Goal: Navigation & Orientation: Understand site structure

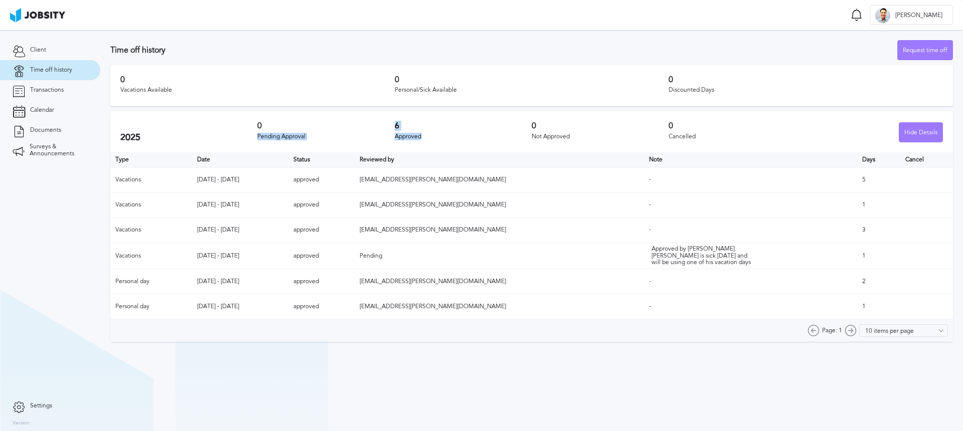
drag, startPoint x: 413, startPoint y: 139, endPoint x: 377, endPoint y: 129, distance: 38.1
click at [377, 129] on div "2025 0 Pending Approval 6 Approved 0 Not Approved 0 Cancelled Hide Details" at bounding box center [531, 131] width 843 height 41
click at [334, 131] on div "0 Pending Approval" at bounding box center [325, 131] width 137 height 21
click at [925, 129] on div "Hide Details" at bounding box center [920, 133] width 43 height 20
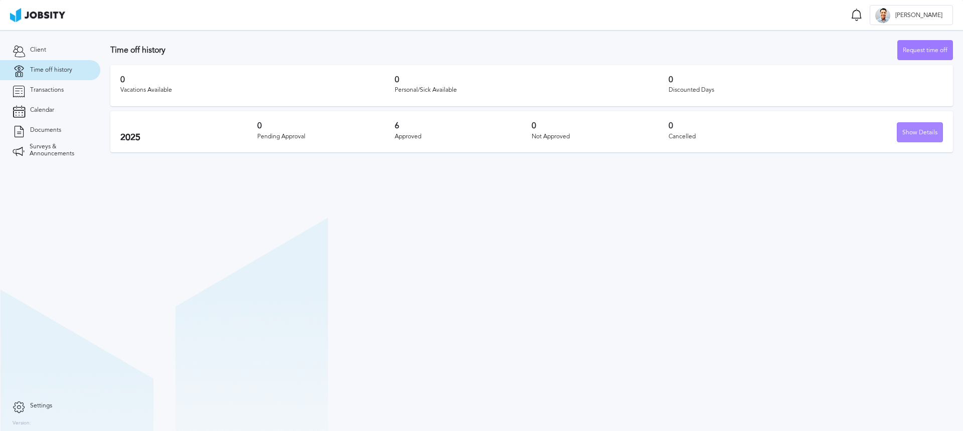
click at [922, 130] on div "Show Details" at bounding box center [919, 133] width 45 height 20
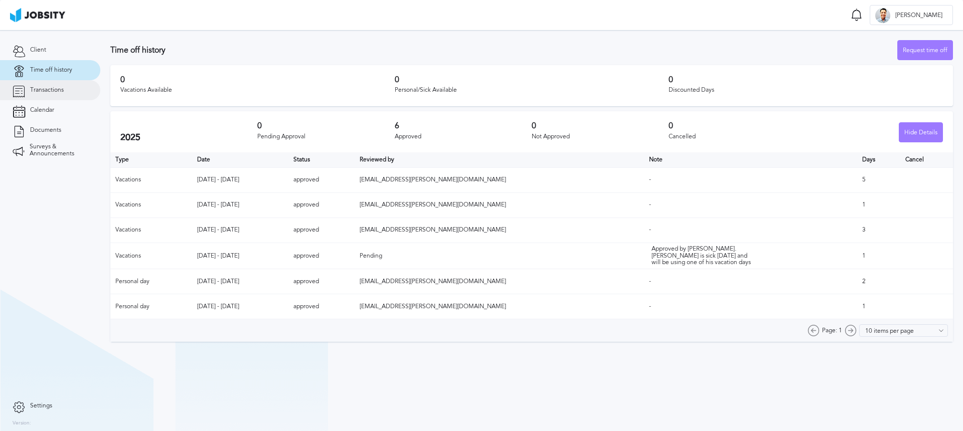
click at [45, 94] on link "Transactions" at bounding box center [50, 90] width 100 height 20
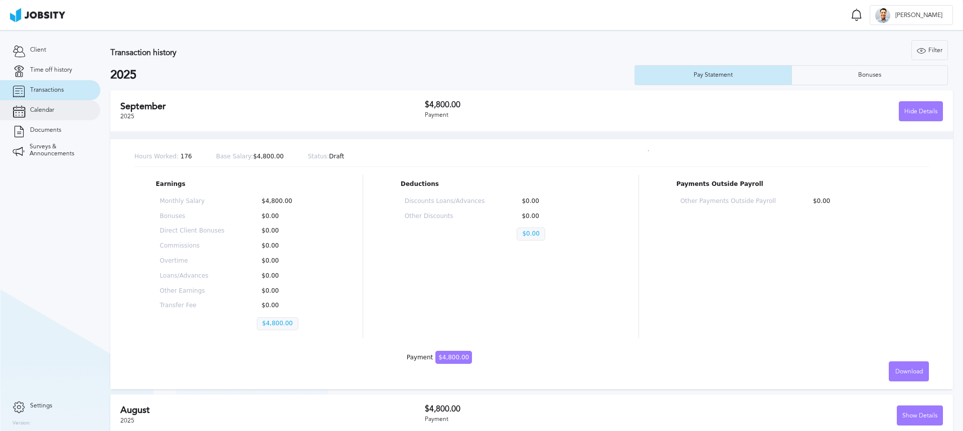
click at [57, 115] on link "Calendar" at bounding box center [50, 110] width 100 height 20
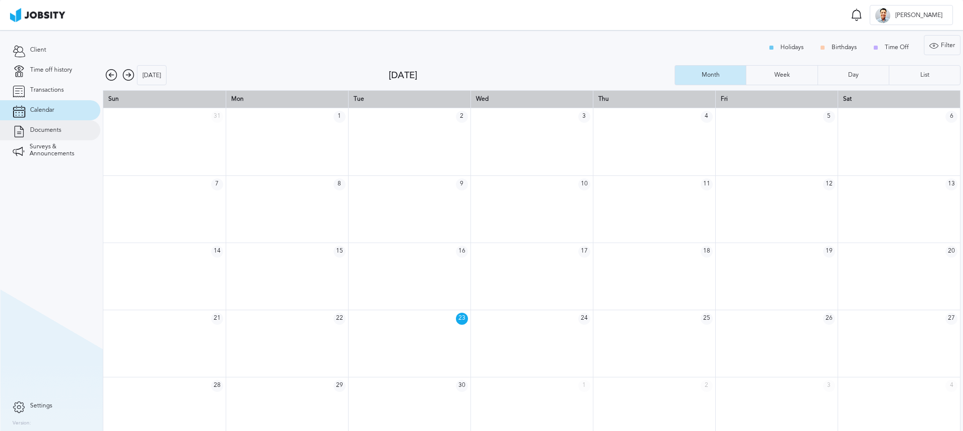
click at [58, 127] on span "Documents" at bounding box center [45, 130] width 31 height 7
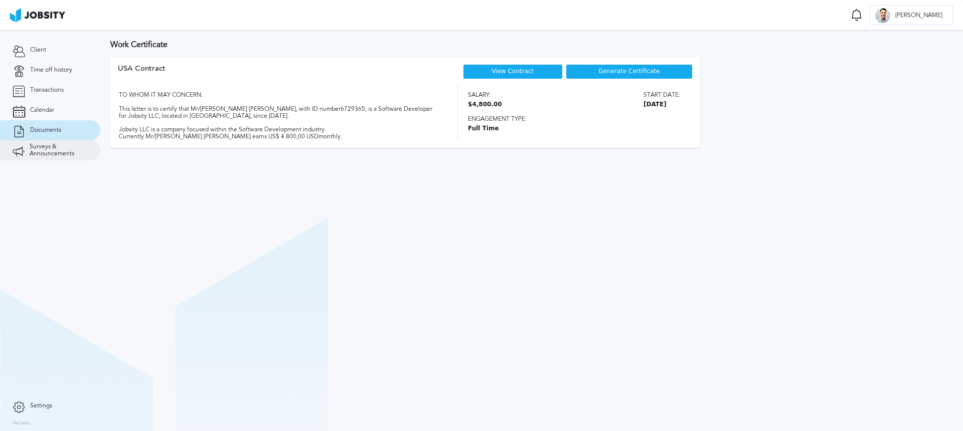
click at [47, 154] on span "Surveys & Announcements" at bounding box center [59, 150] width 58 height 14
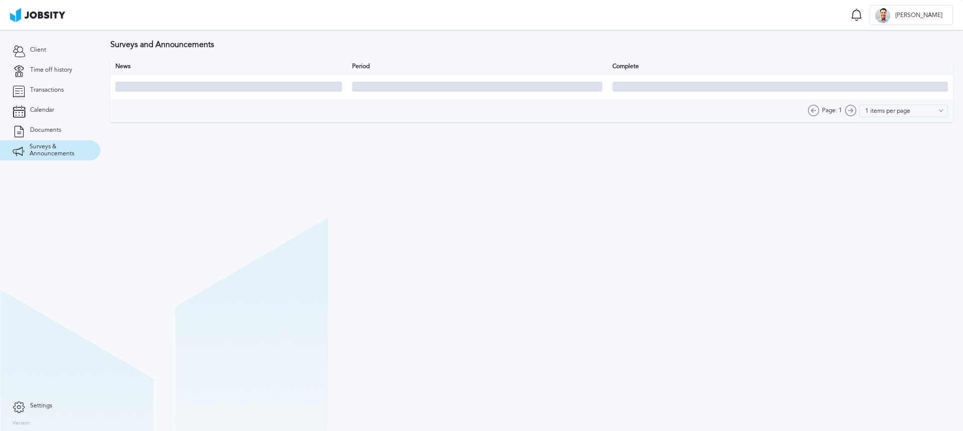
type input "10 items per page"
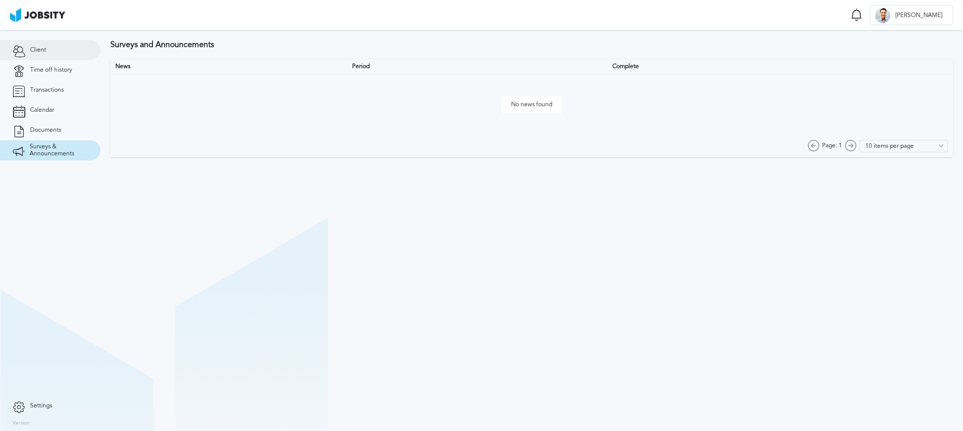
click at [34, 51] on span "Client" at bounding box center [38, 50] width 16 height 7
